Goal: Task Accomplishment & Management: Manage account settings

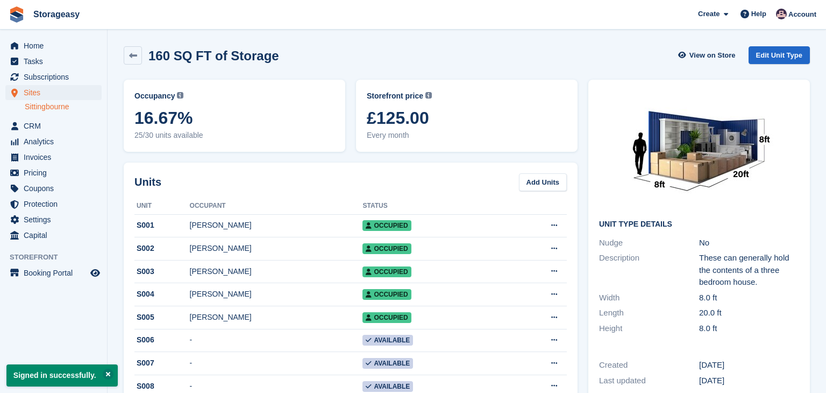
click at [52, 105] on link "Sittingbourne" at bounding box center [63, 107] width 77 height 10
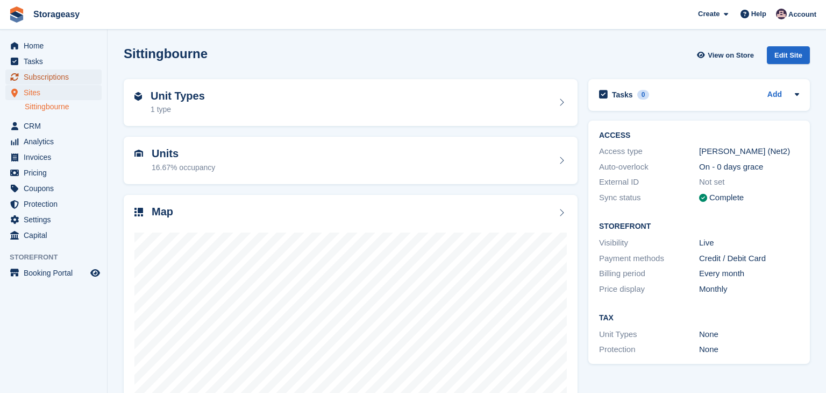
click at [40, 74] on span "Subscriptions" at bounding box center [56, 76] width 65 height 15
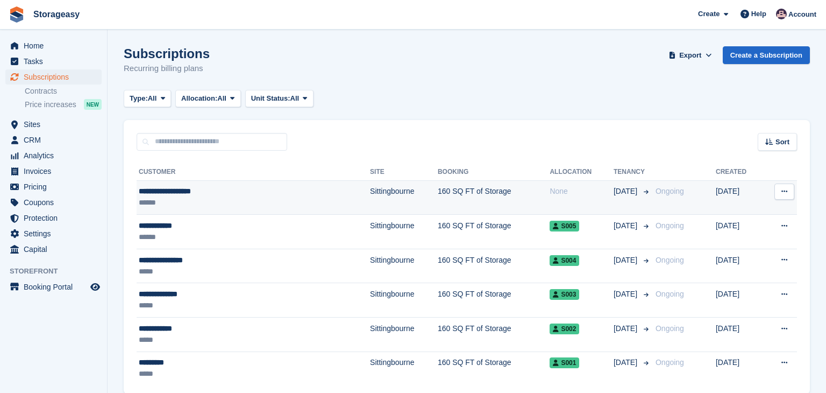
click at [201, 190] on div "**********" at bounding box center [214, 191] width 151 height 11
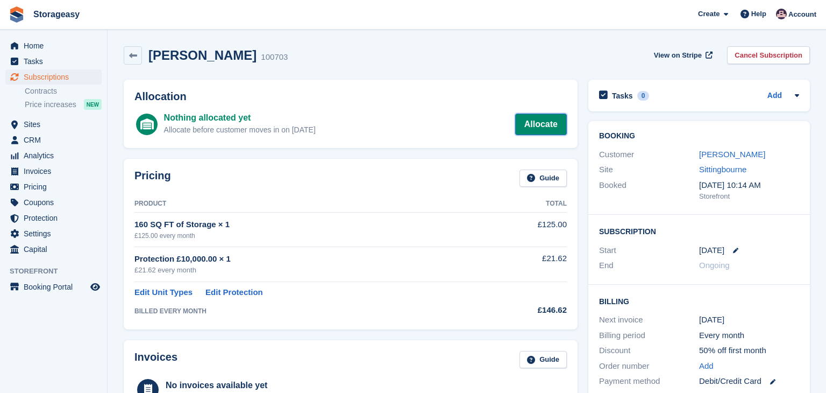
click at [533, 126] on link "Allocate" at bounding box center [541, 125] width 52 height 22
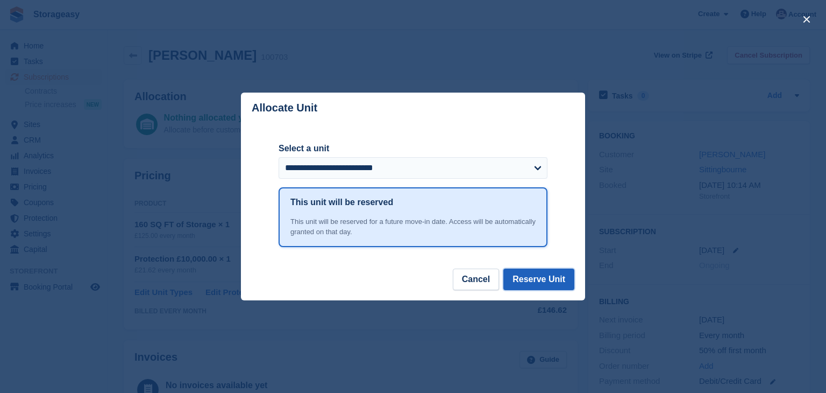
click at [526, 279] on button "Reserve Unit" at bounding box center [539, 279] width 71 height 22
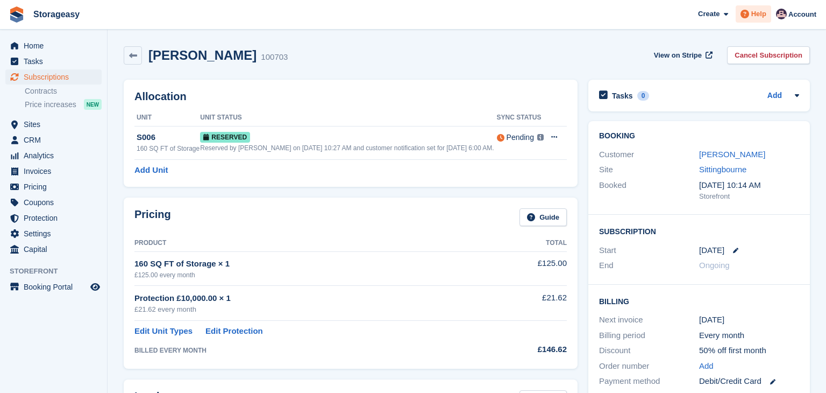
click at [754, 15] on span "Help" at bounding box center [759, 14] width 15 height 11
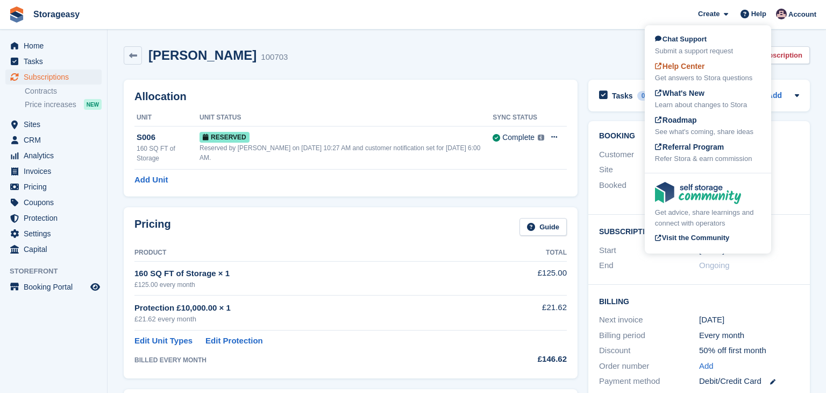
click at [696, 69] on span "Help Center" at bounding box center [680, 66] width 50 height 9
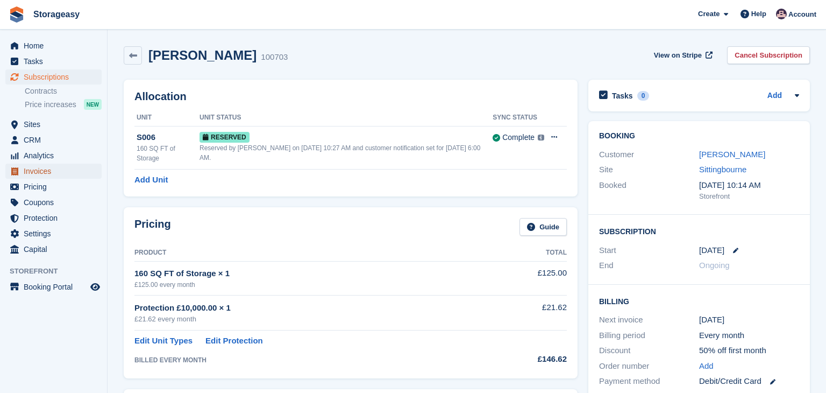
click at [61, 167] on span "Invoices" at bounding box center [56, 171] width 65 height 15
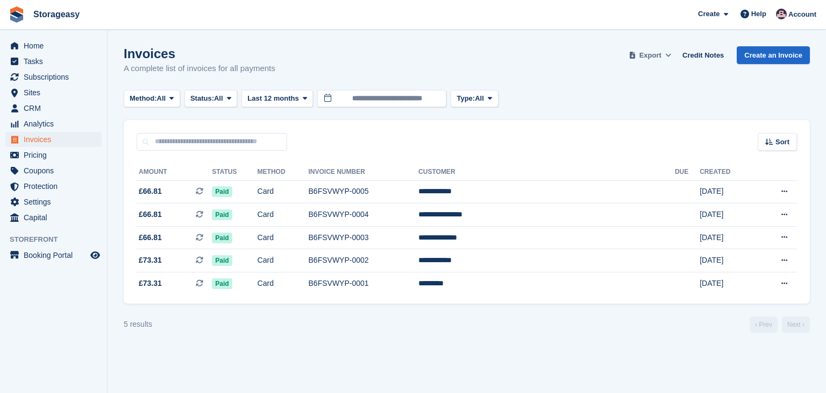
click at [657, 50] on span "Export" at bounding box center [651, 55] width 22 height 11
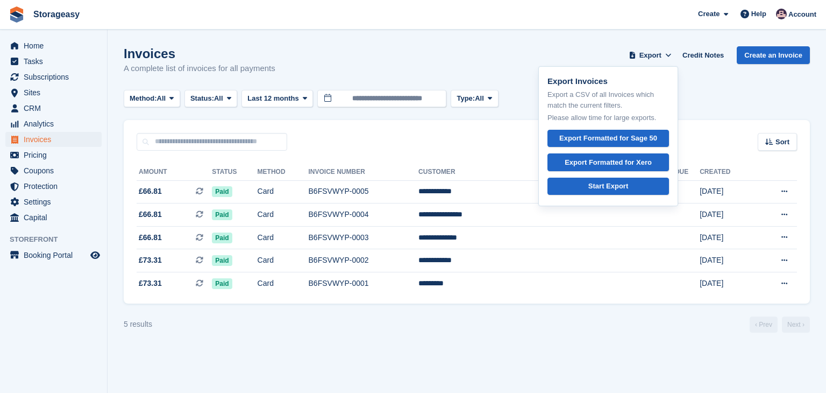
click at [542, 48] on div "Invoices A complete list of invoices for all payments Export Export Invoices Ex…" at bounding box center [467, 66] width 686 height 41
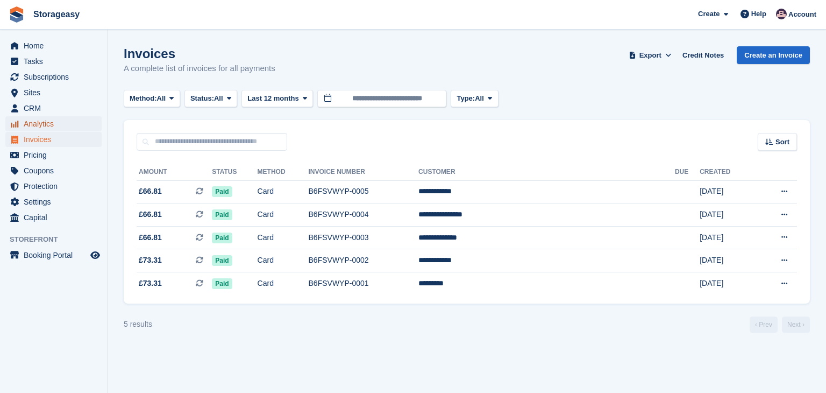
click at [47, 125] on span "Analytics" at bounding box center [56, 123] width 65 height 15
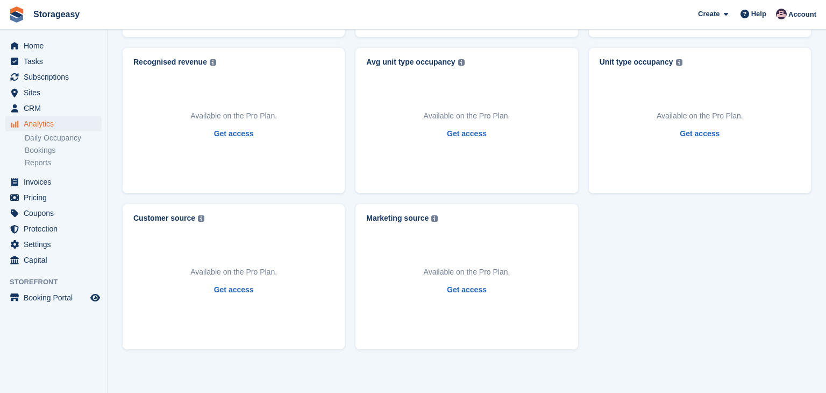
scroll to position [495, 0]
